Goal: Task Accomplishment & Management: Manage account settings

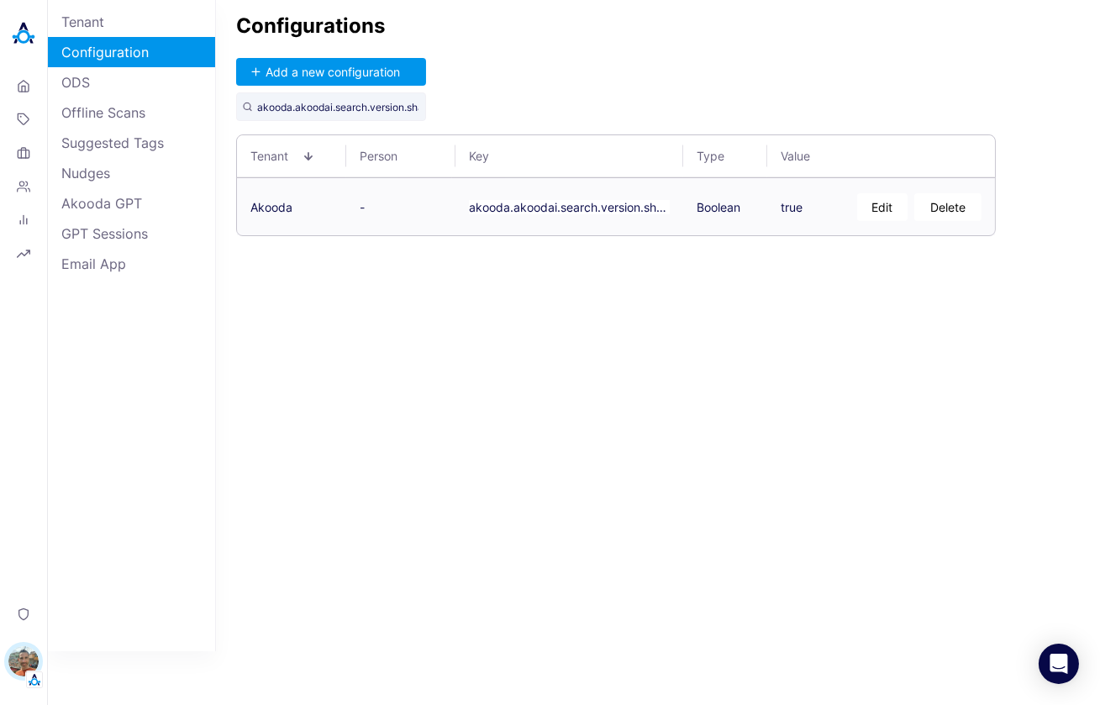
click at [886, 208] on button "Edit" at bounding box center [882, 207] width 50 height 28
type textarea "f"
click at [934, 343] on div "Configurations Add a new configuration akooda.akoodai.search.version.shadow.mod…" at bounding box center [658, 325] width 884 height 651
click at [832, 112] on div "Configurations Add a new configuration akooda.akoodai.search.version.shadow.mod…" at bounding box center [658, 325] width 884 height 651
click at [112, 97] on link "Offline Scans" at bounding box center [131, 112] width 167 height 30
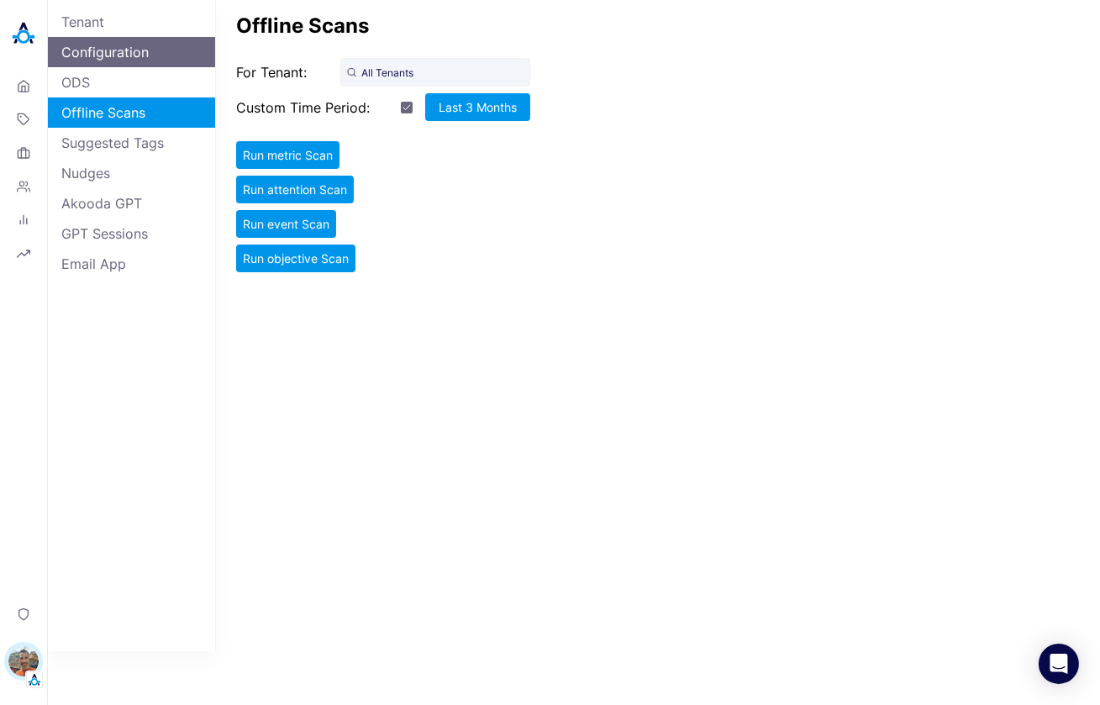
click at [115, 50] on link "Configuration" at bounding box center [131, 52] width 167 height 30
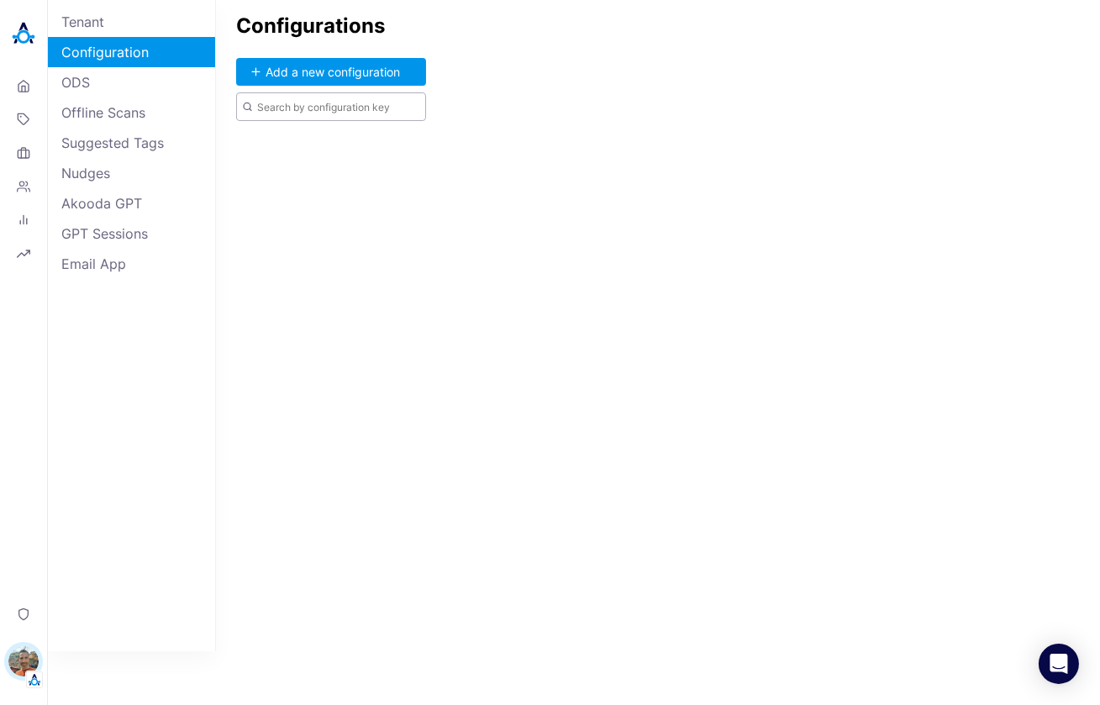
click at [306, 108] on input "text" at bounding box center [331, 106] width 190 height 29
paste input "Do we have an NDA with Walmart?"
type input "Do we have an NDA with Walmart?"
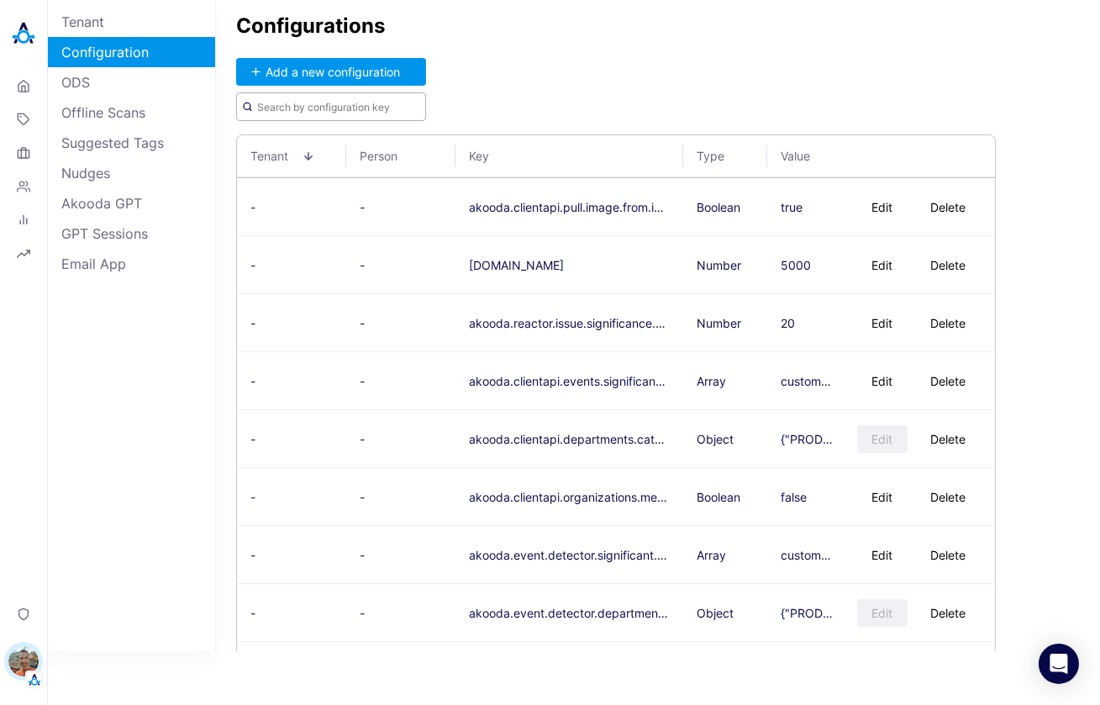
click at [309, 109] on input "text" at bounding box center [331, 106] width 190 height 29
paste input "akooda.akoodai.search.version"
type input "akooda.akoodai.search.version"
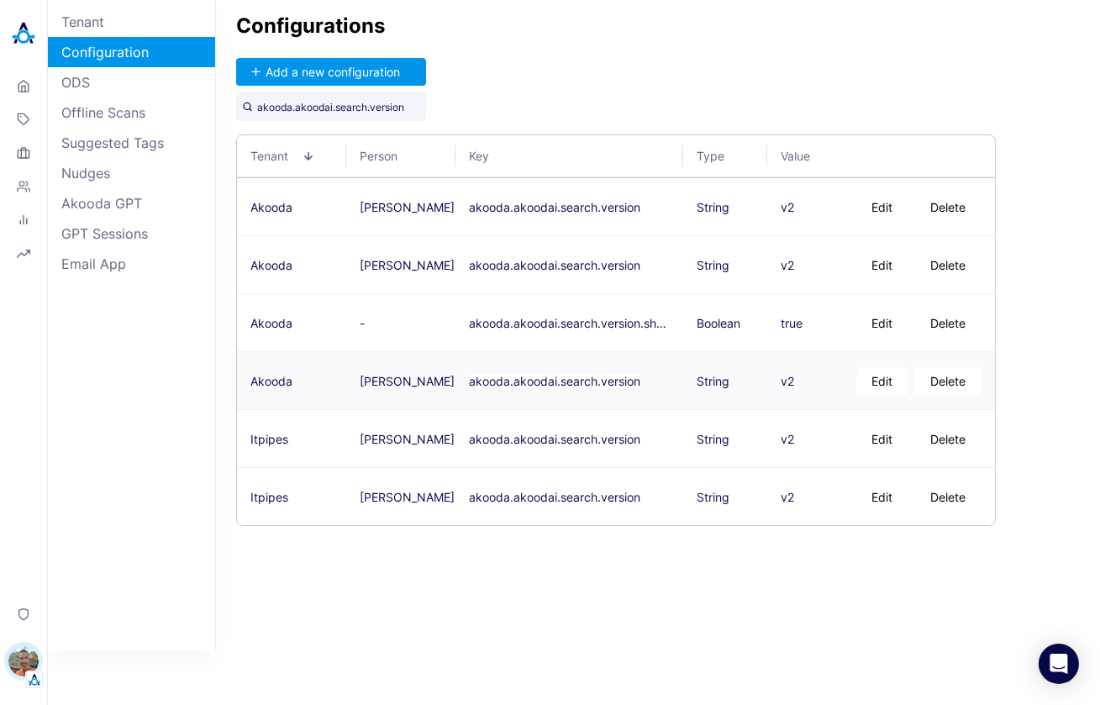
click at [802, 391] on div "v2" at bounding box center [809, 381] width 56 height 44
click at [878, 321] on button "Edit" at bounding box center [882, 323] width 50 height 28
click at [1012, 278] on div "Tenant Person Key Type Value Akooda Alisa Faingold akooda.akoodai.search.versio…" at bounding box center [658, 330] width 844 height 392
click at [323, 106] on input "akooda.akoodai.search.version" at bounding box center [331, 106] width 190 height 29
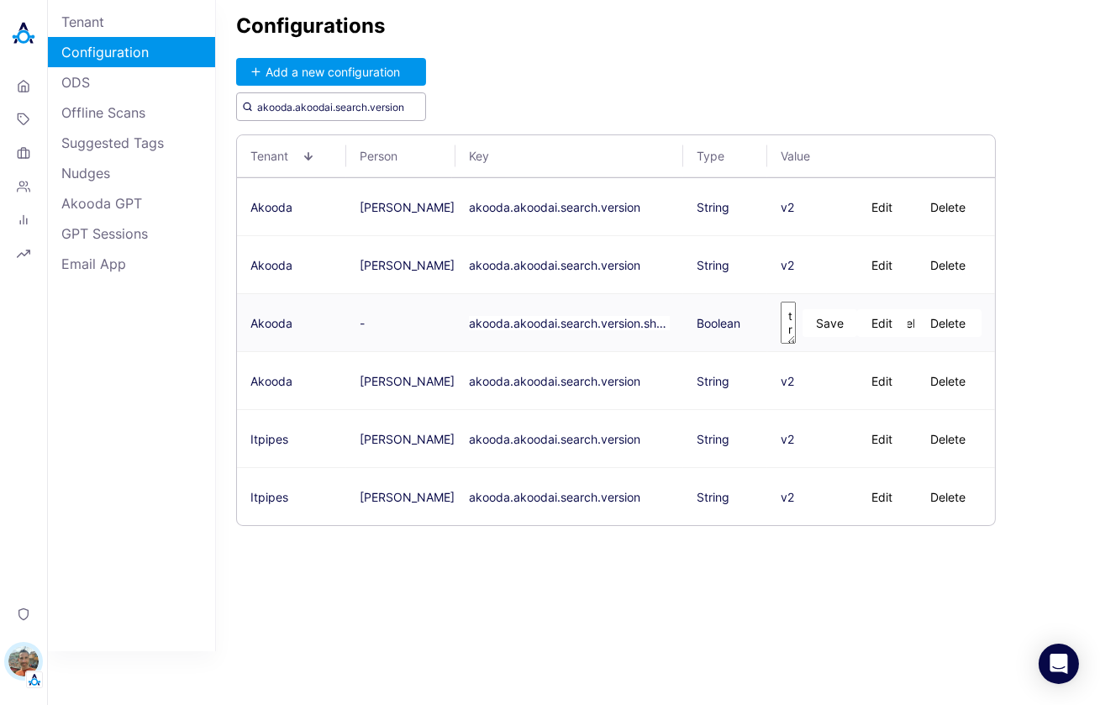
click at [323, 106] on input "akooda.akoodai.search.version" at bounding box center [331, 106] width 190 height 29
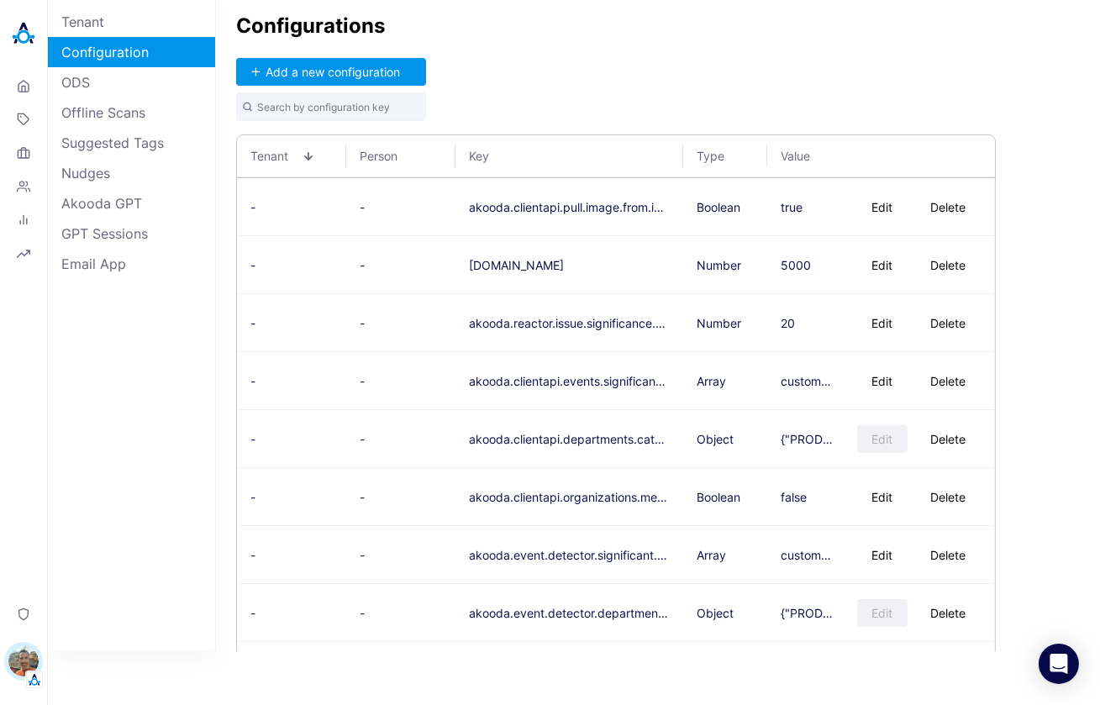
click at [590, 101] on div "Configurations Add a new configuration Tenant Person Key Type Value - - akooda.…" at bounding box center [658, 325] width 884 height 651
click at [376, 109] on input "text" at bounding box center [331, 106] width 190 height 29
paste input "akooda.akoodai.search.version"
type input "akooda.akoodai.search.version"
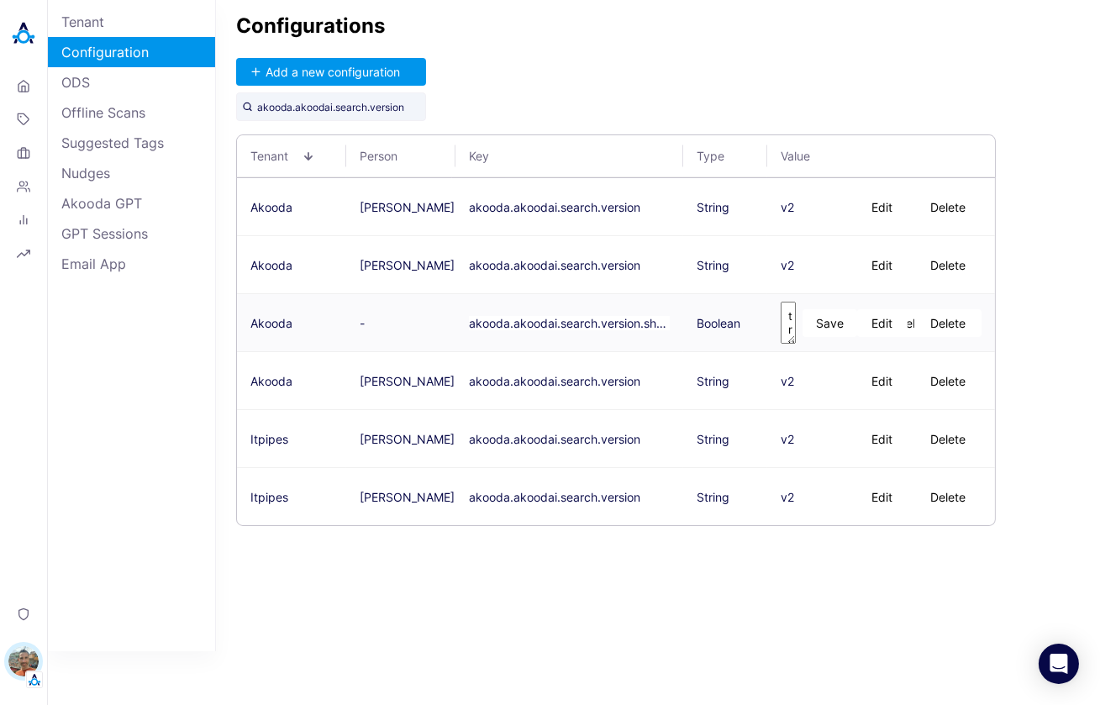
click at [523, 73] on div "Configurations Add a new configuration akooda.akoodai.search.version Tenant Per…" at bounding box center [658, 325] width 884 height 651
click at [791, 321] on textarea "true" at bounding box center [788, 323] width 15 height 42
click at [280, 325] on span "Akooda" at bounding box center [271, 323] width 42 height 14
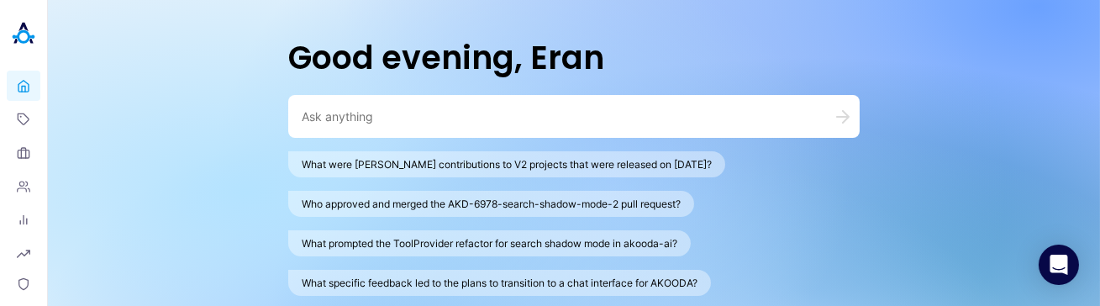
click at [510, 120] on textarea at bounding box center [554, 116] width 504 height 16
paste textarea "Do we have an NDA with Walmart?"
type textarea "Do we have an NDA with Walmart?"
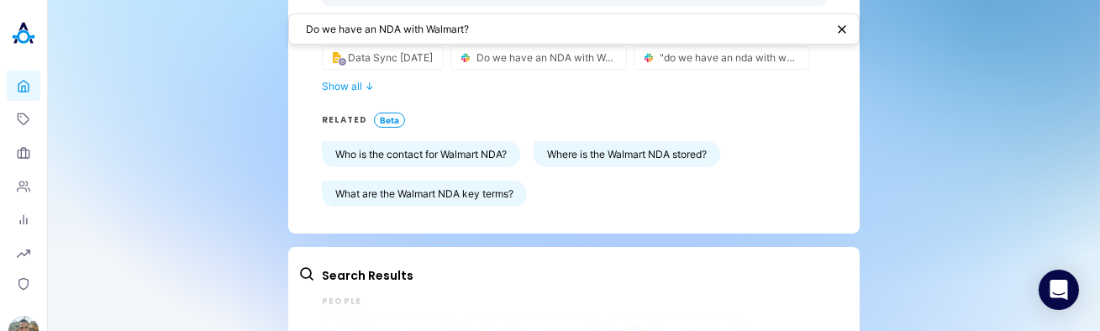
scroll to position [293, 0]
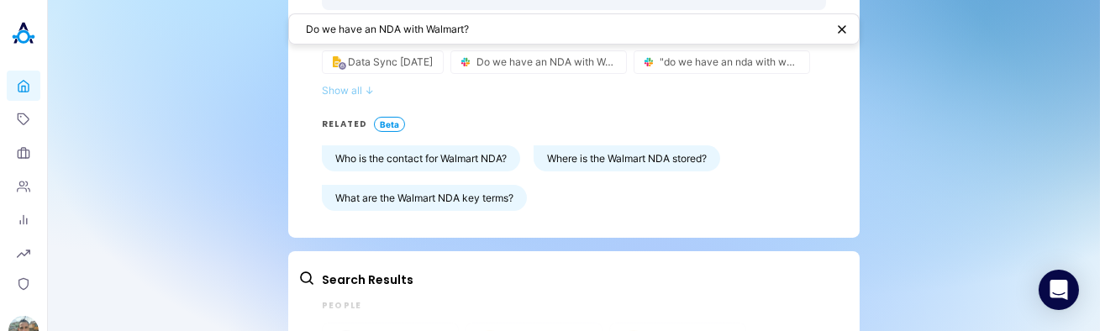
click at [365, 92] on span "↓" at bounding box center [369, 90] width 9 height 13
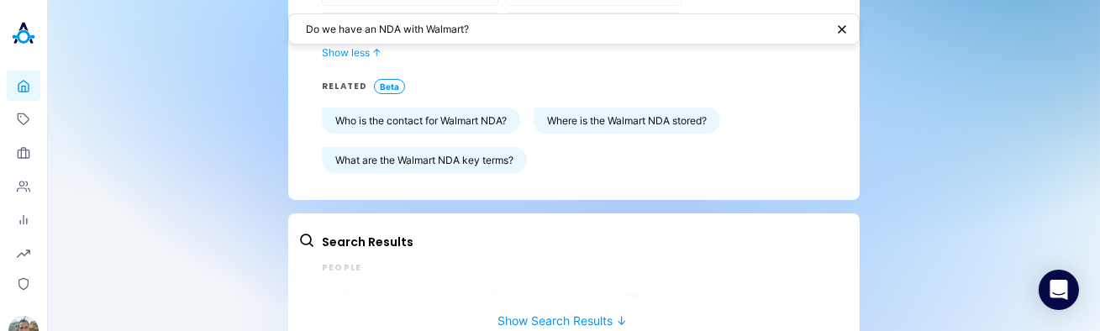
scroll to position [458, 0]
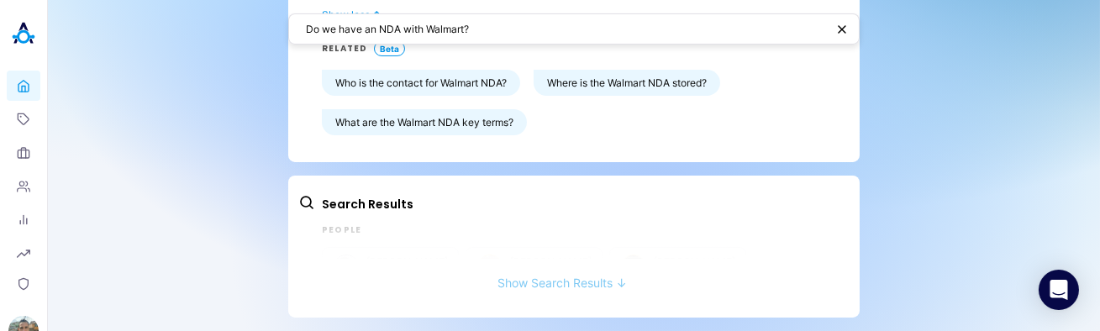
click at [535, 281] on button "Show Search Results ↓" at bounding box center [562, 274] width 528 height 31
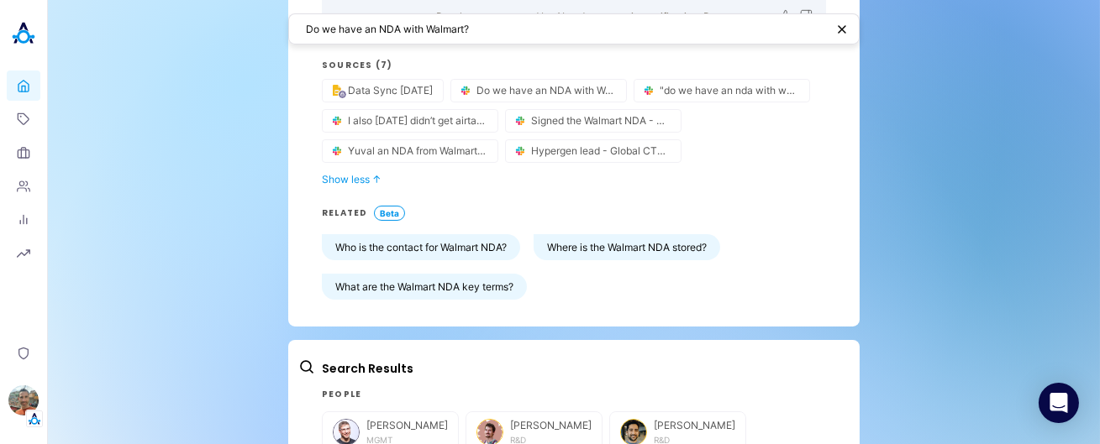
scroll to position [456, 0]
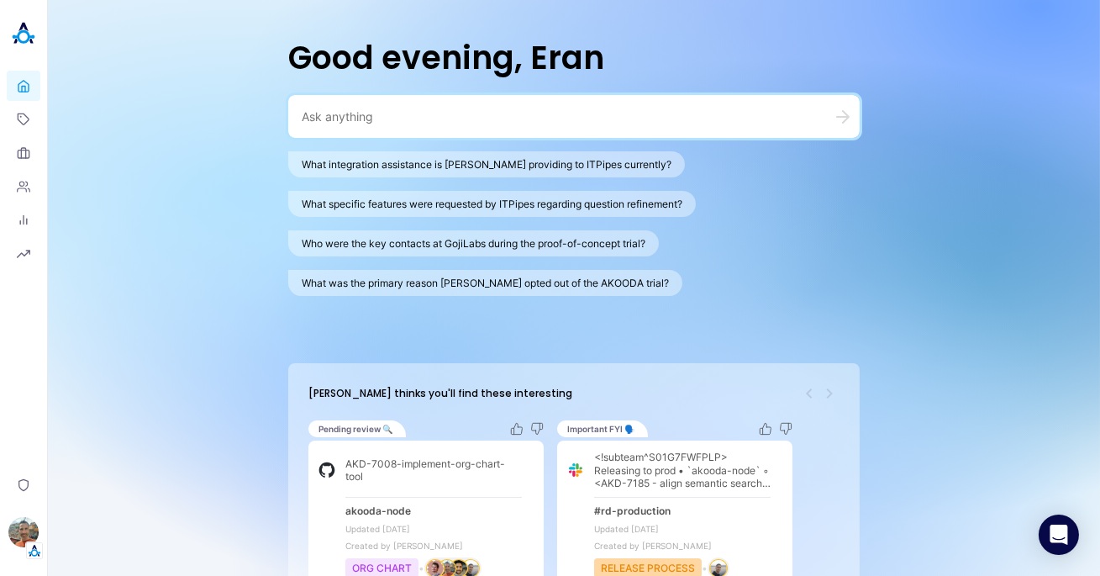
click at [372, 120] on textarea at bounding box center [554, 116] width 504 height 16
paste textarea "Do we have an NDA with Walmart?"
type textarea "Do we have an NDA with Walmart?"
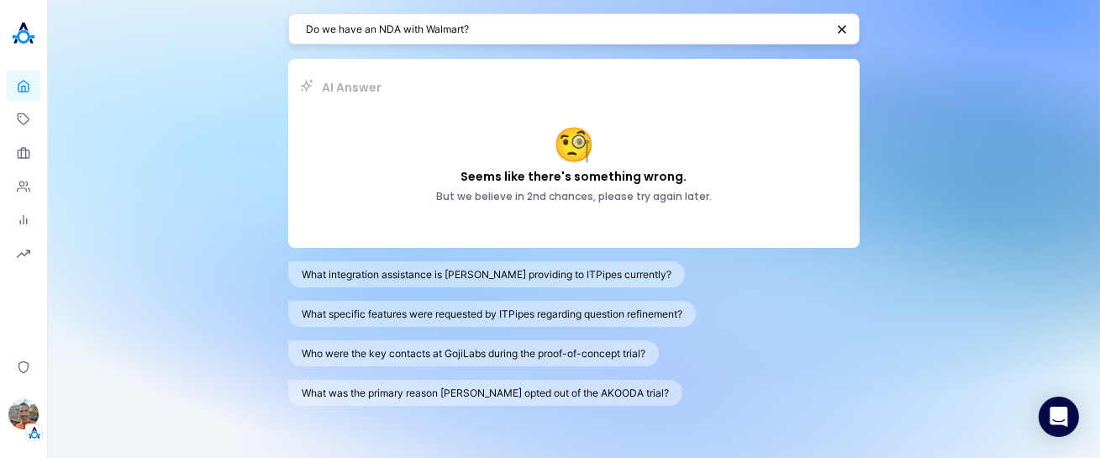
click at [368, 34] on textarea "Do we have an NDA with Walmart?" at bounding box center [565, 29] width 519 height 16
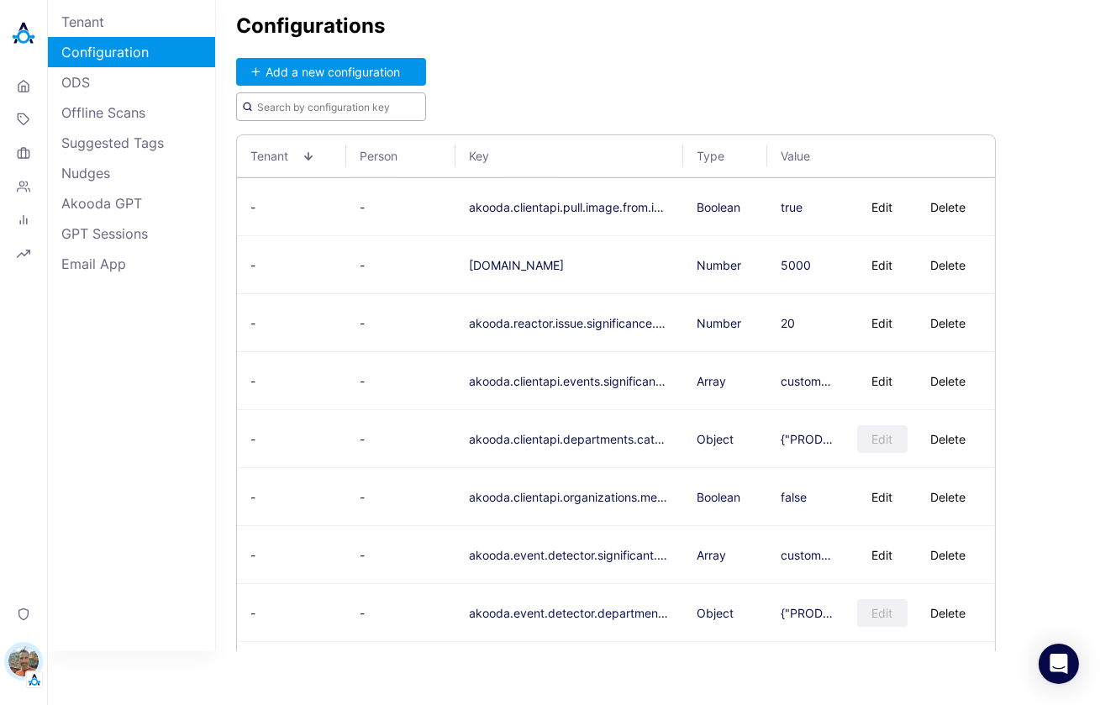
click at [305, 114] on input "text" at bounding box center [331, 106] width 190 height 29
paste input "akooda.akoodai.search.version"
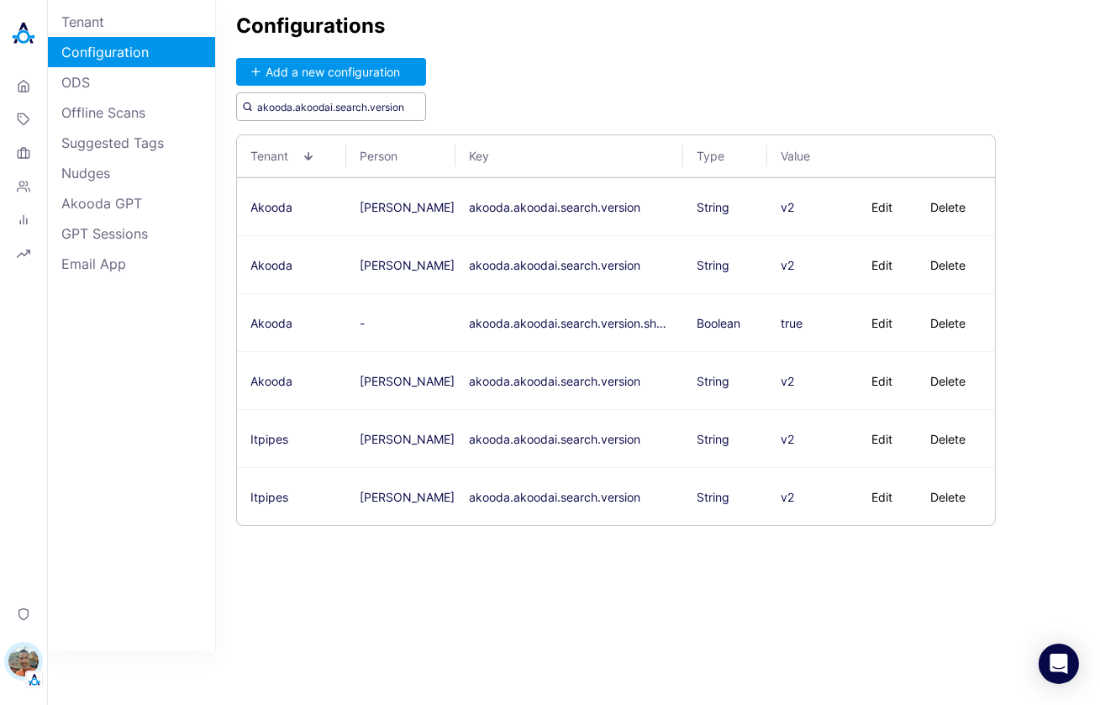
type input "akooda.akoodai.search.version"
